Goal: Navigation & Orientation: Find specific page/section

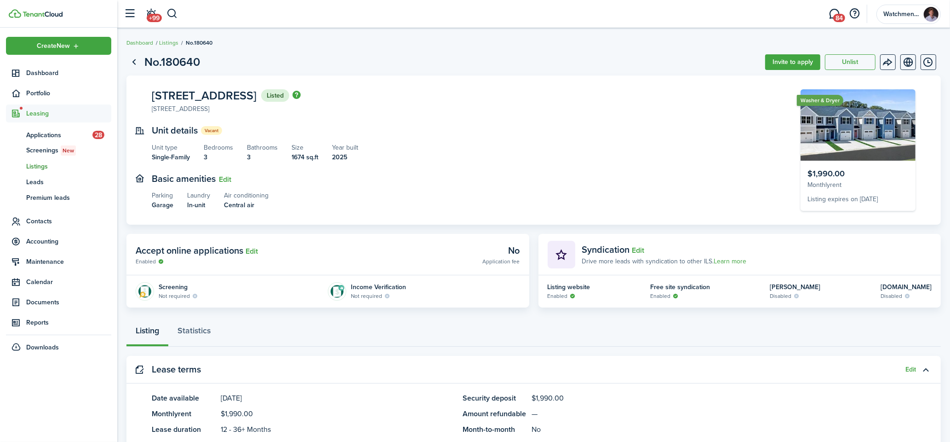
click at [34, 167] on span "Listings" at bounding box center [68, 166] width 85 height 10
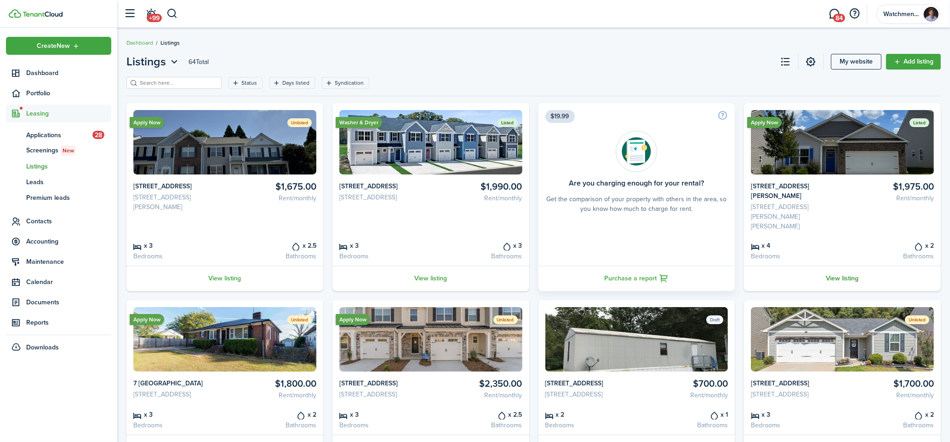
click at [843, 265] on link "View listing" at bounding box center [842, 277] width 197 height 25
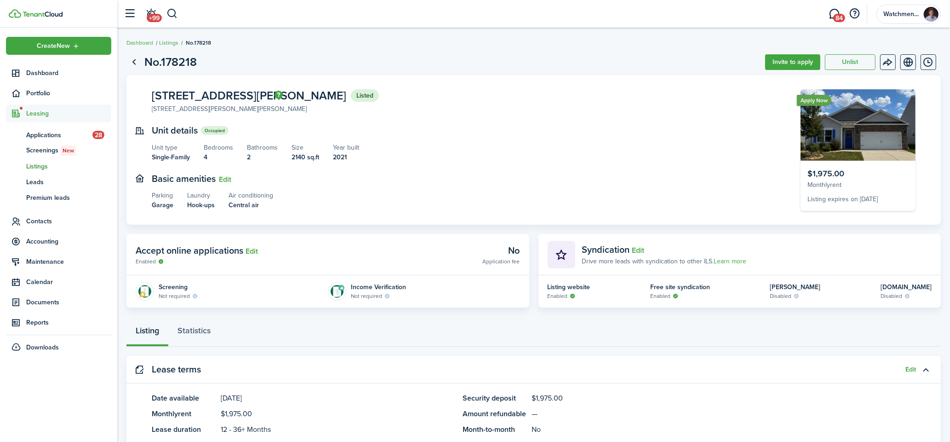
click at [169, 46] on link "Listings" at bounding box center [168, 43] width 19 height 8
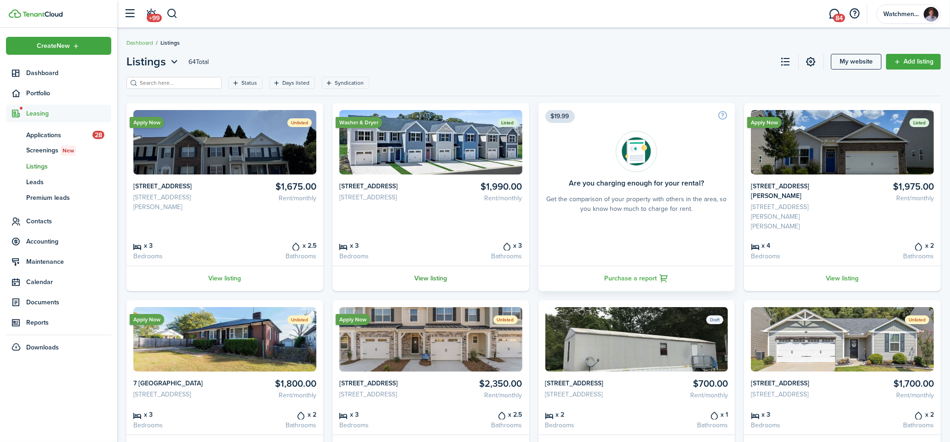
click at [419, 266] on link "View listing" at bounding box center [431, 277] width 197 height 25
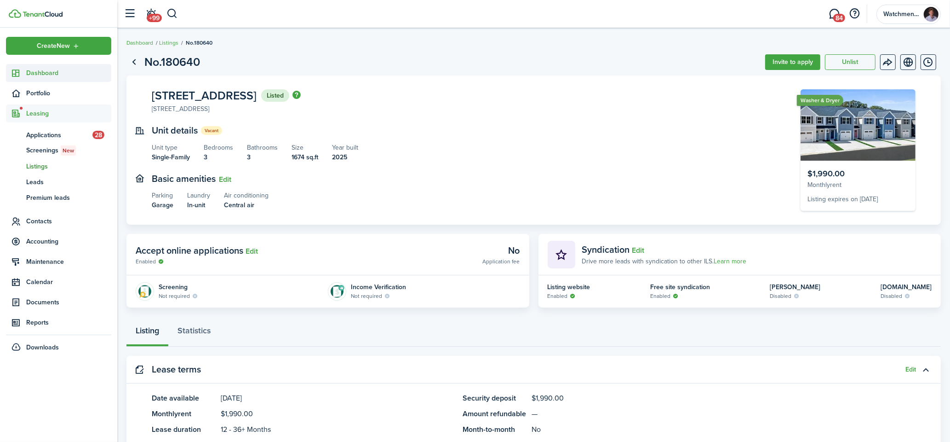
click at [46, 71] on span "Dashboard" at bounding box center [68, 73] width 85 height 10
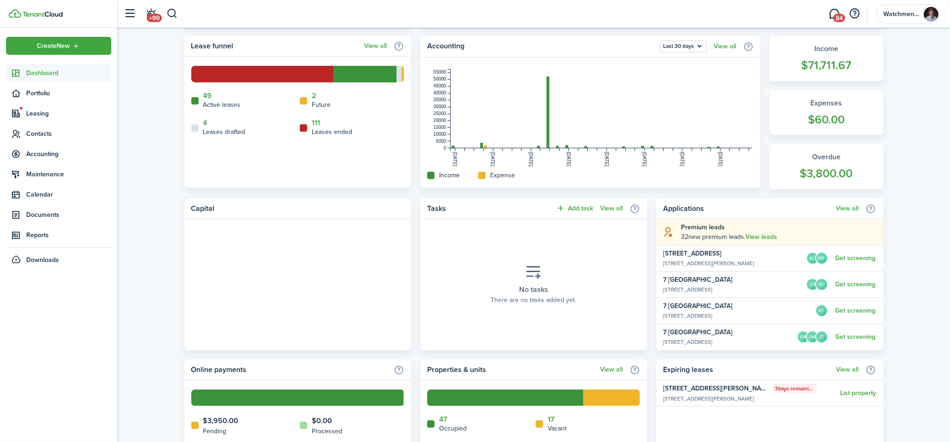
scroll to position [221, 0]
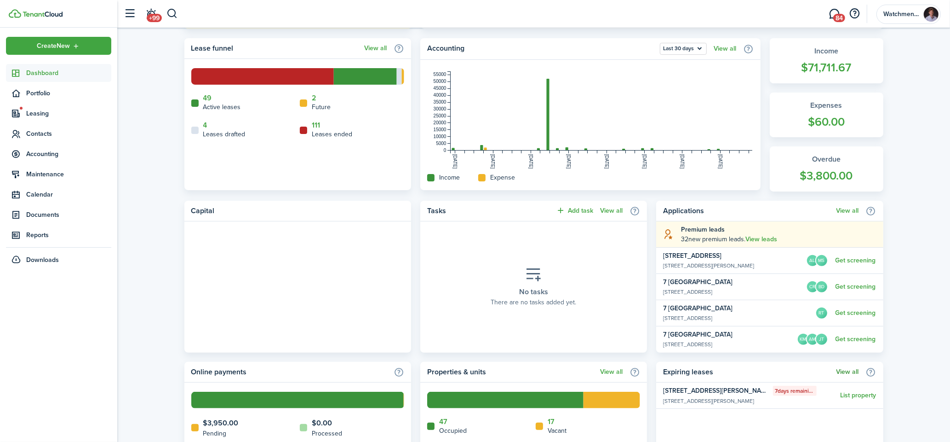
click at [842, 369] on link "View all" at bounding box center [848, 371] width 23 height 7
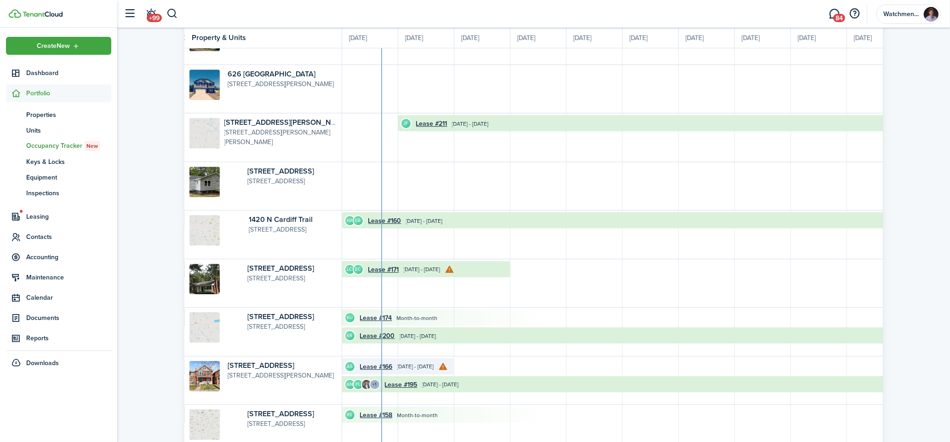
scroll to position [3204, 0]
